Goal: Check status: Check status

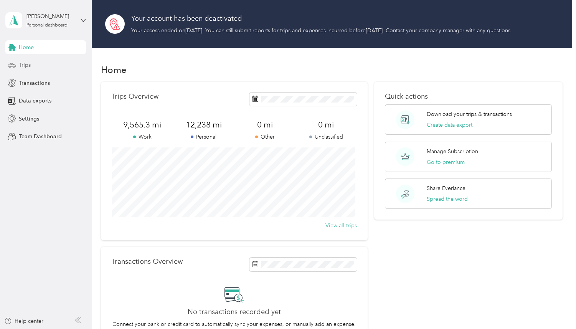
click at [20, 67] on span "Trips" at bounding box center [25, 65] width 12 height 8
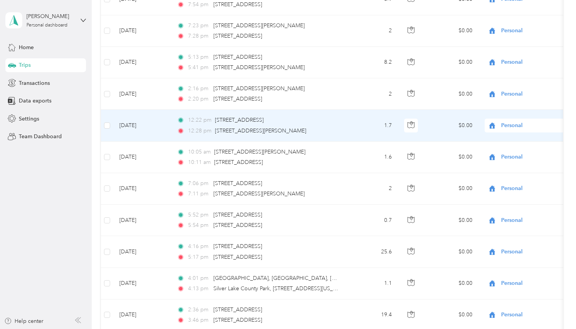
scroll to position [3146, 0]
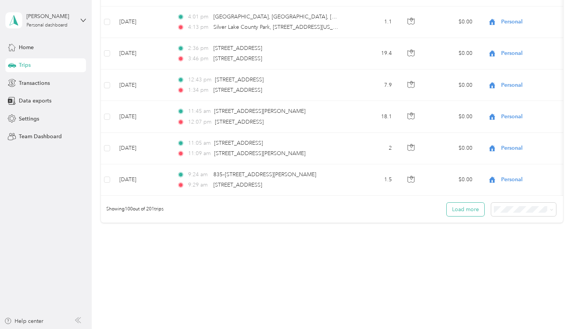
click at [472, 207] on button "Load more" at bounding box center [466, 209] width 38 height 13
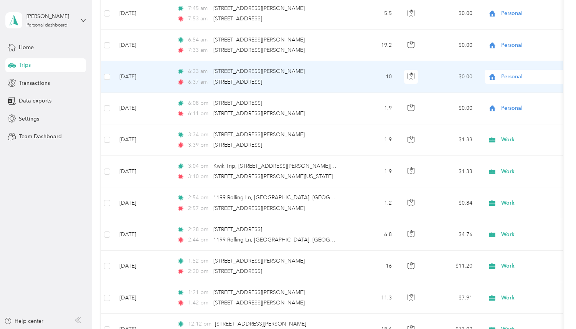
scroll to position [3826, 0]
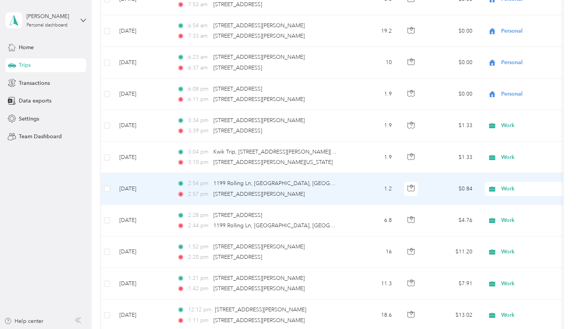
drag, startPoint x: 296, startPoint y: 194, endPoint x: 213, endPoint y: 195, distance: 83.0
click at [213, 195] on div "2:57 pm [STREET_ADDRESS][PERSON_NAME]" at bounding box center [257, 194] width 161 height 8
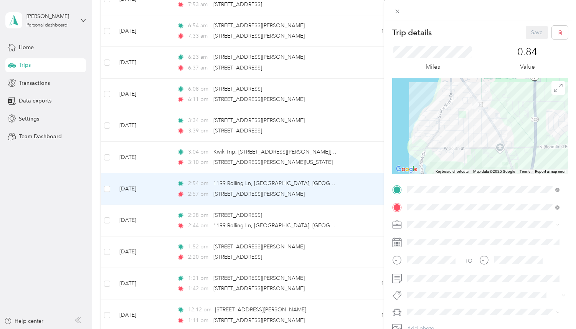
click at [313, 209] on div "Trip details Save This trip cannot be edited because it is either under review,…" at bounding box center [288, 164] width 576 height 329
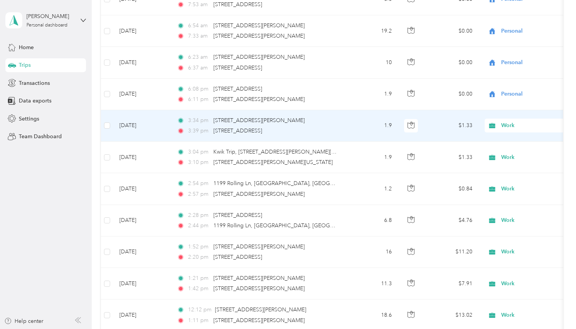
drag, startPoint x: 301, startPoint y: 130, endPoint x: 211, endPoint y: 131, distance: 89.9
click at [211, 131] on div "3:39 pm [STREET_ADDRESS]" at bounding box center [257, 131] width 161 height 8
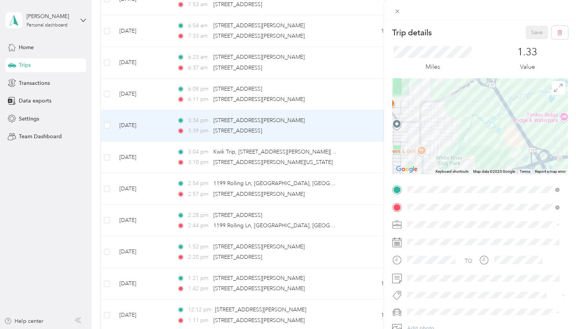
click at [71, 204] on div "Trip details Save This trip cannot be edited because it is either under review,…" at bounding box center [288, 164] width 576 height 329
